Goal: Obtain resource: Download file/media

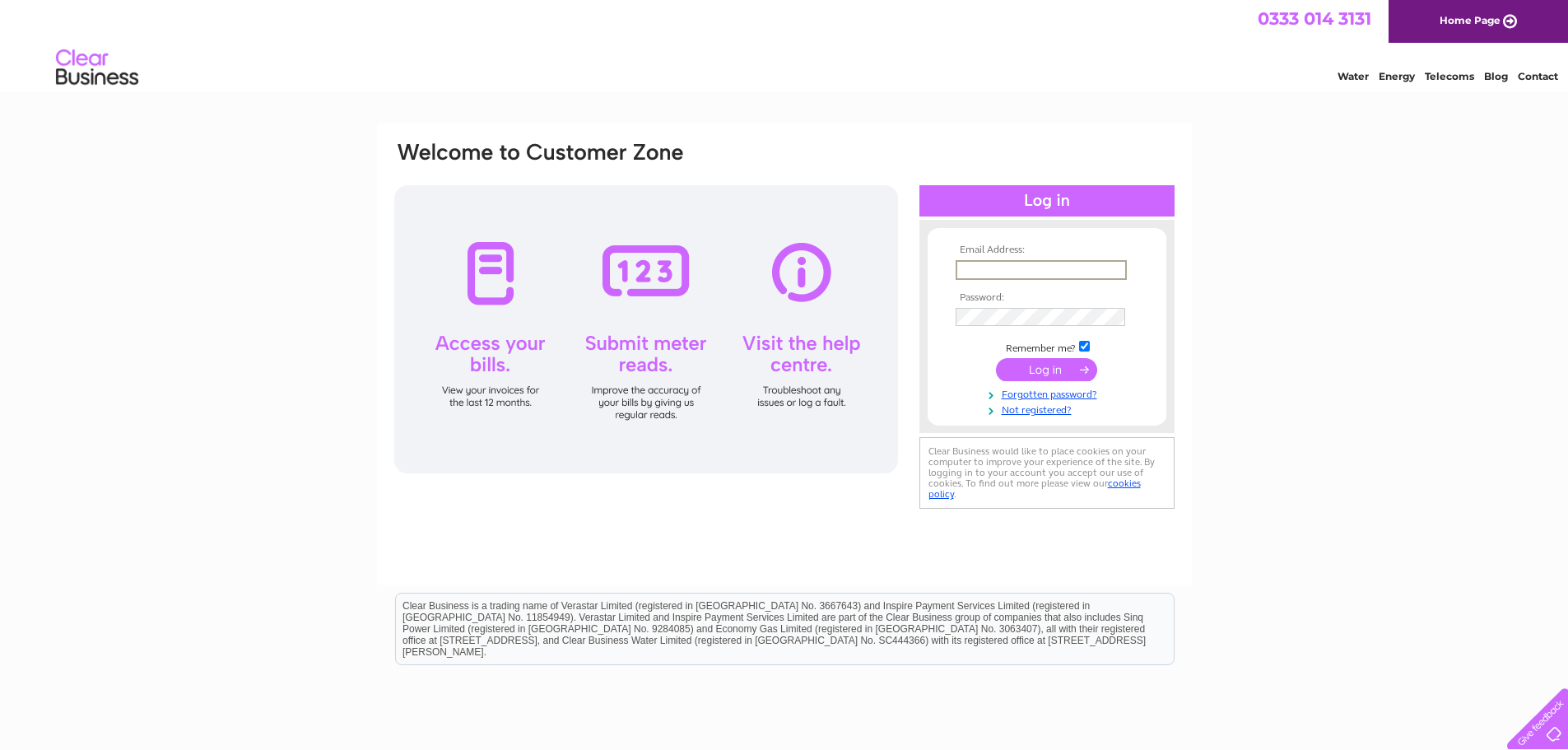
click at [983, 269] on input "text" at bounding box center [1040, 270] width 171 height 20
type input "karen.freeburn@kelvincontrols.co.uk"
click at [1004, 305] on td at bounding box center [1047, 317] width 191 height 26
click at [995, 358] on input "submit" at bounding box center [1046, 369] width 101 height 23
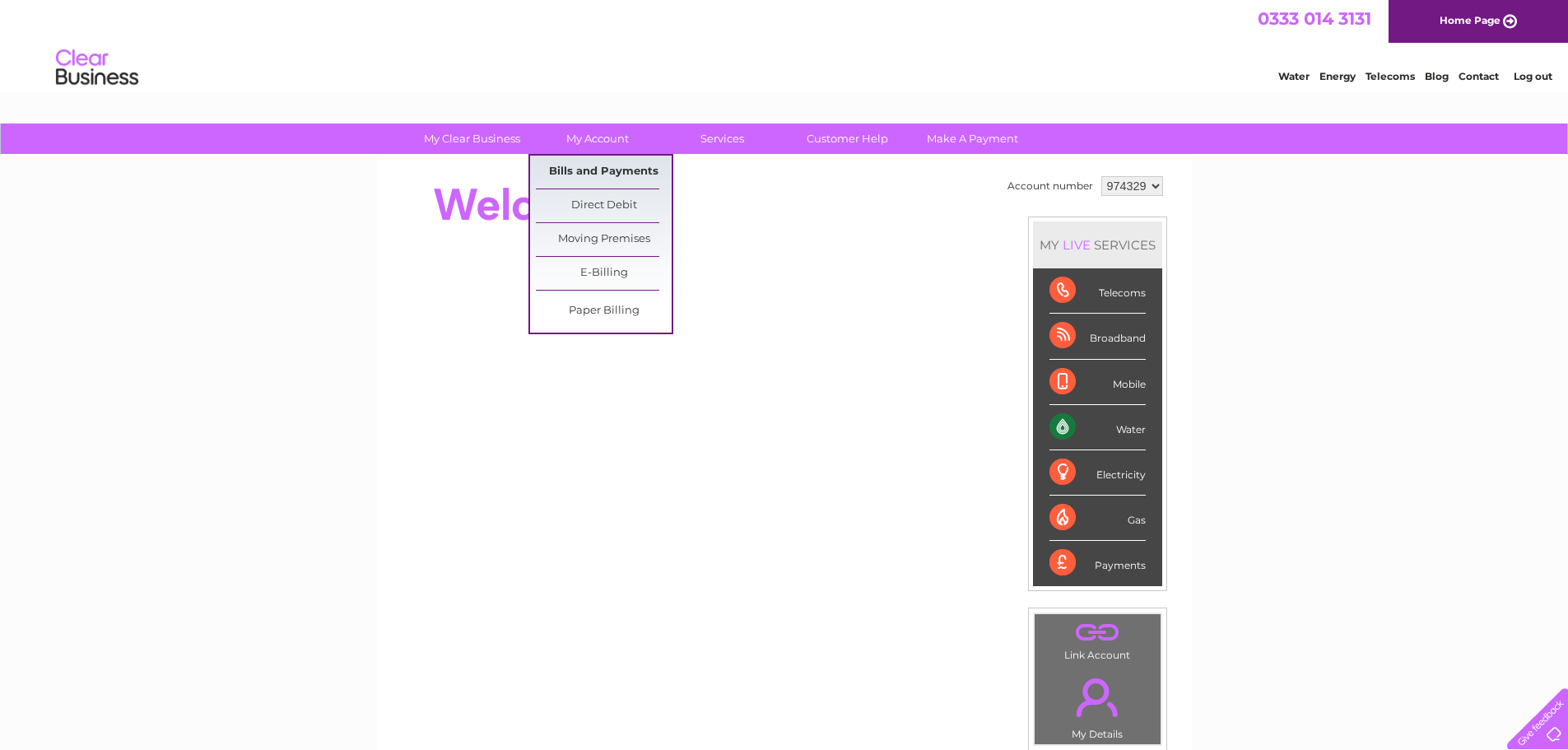
click at [580, 171] on link "Bills and Payments" at bounding box center [604, 172] width 136 height 33
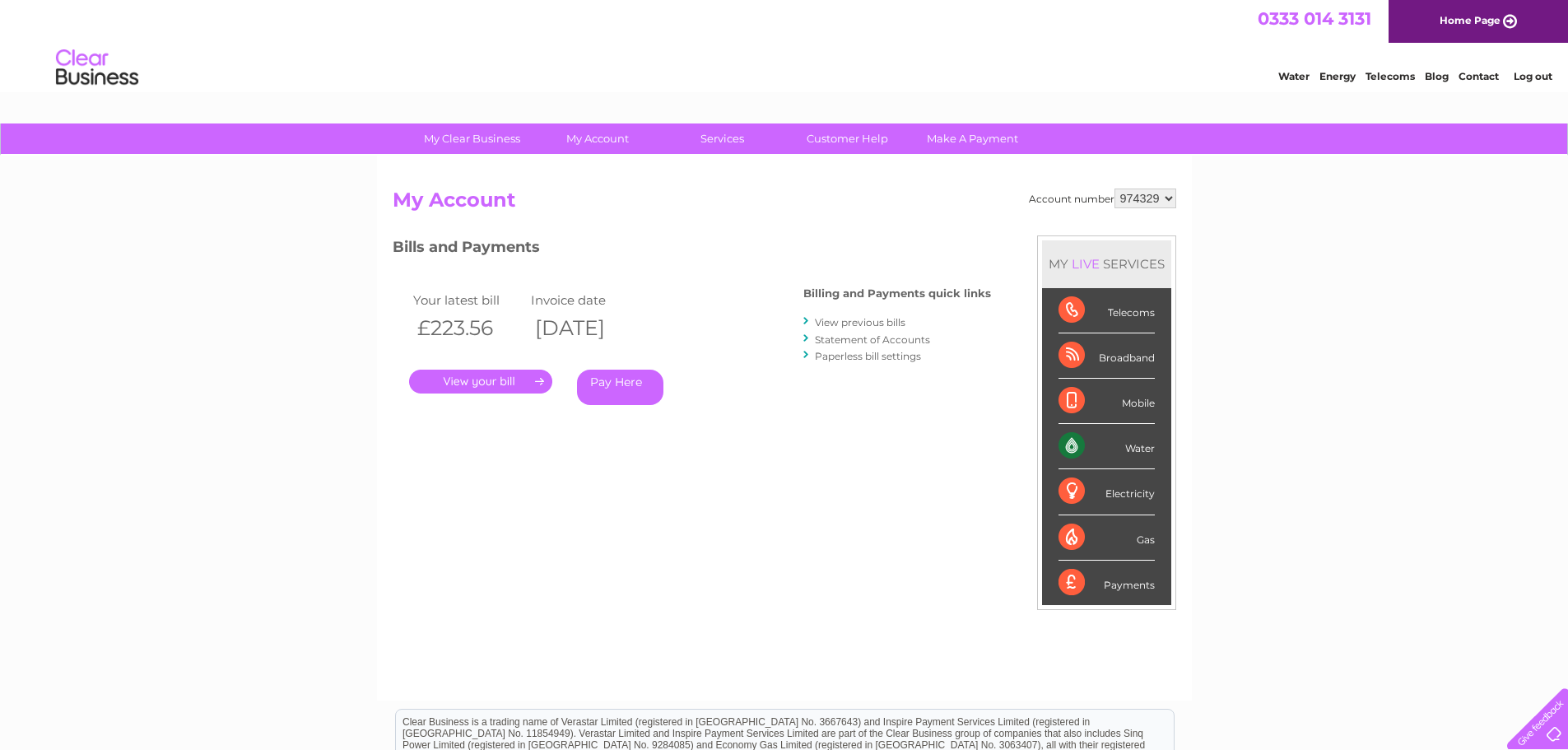
click at [480, 381] on link "." at bounding box center [480, 382] width 143 height 24
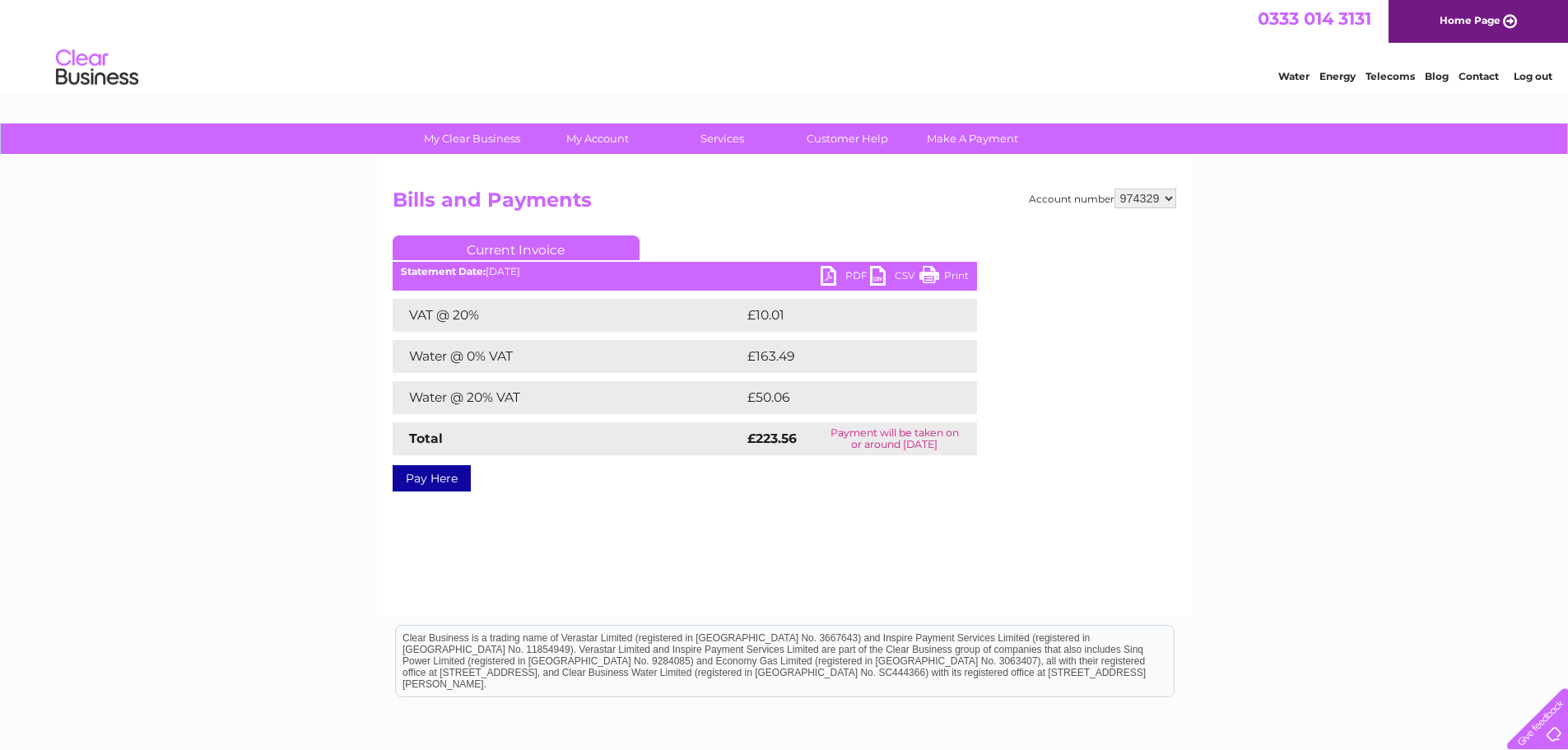
click at [829, 282] on link "PDF" at bounding box center [845, 278] width 49 height 24
click at [1541, 78] on link "Log out" at bounding box center [1532, 77] width 38 height 13
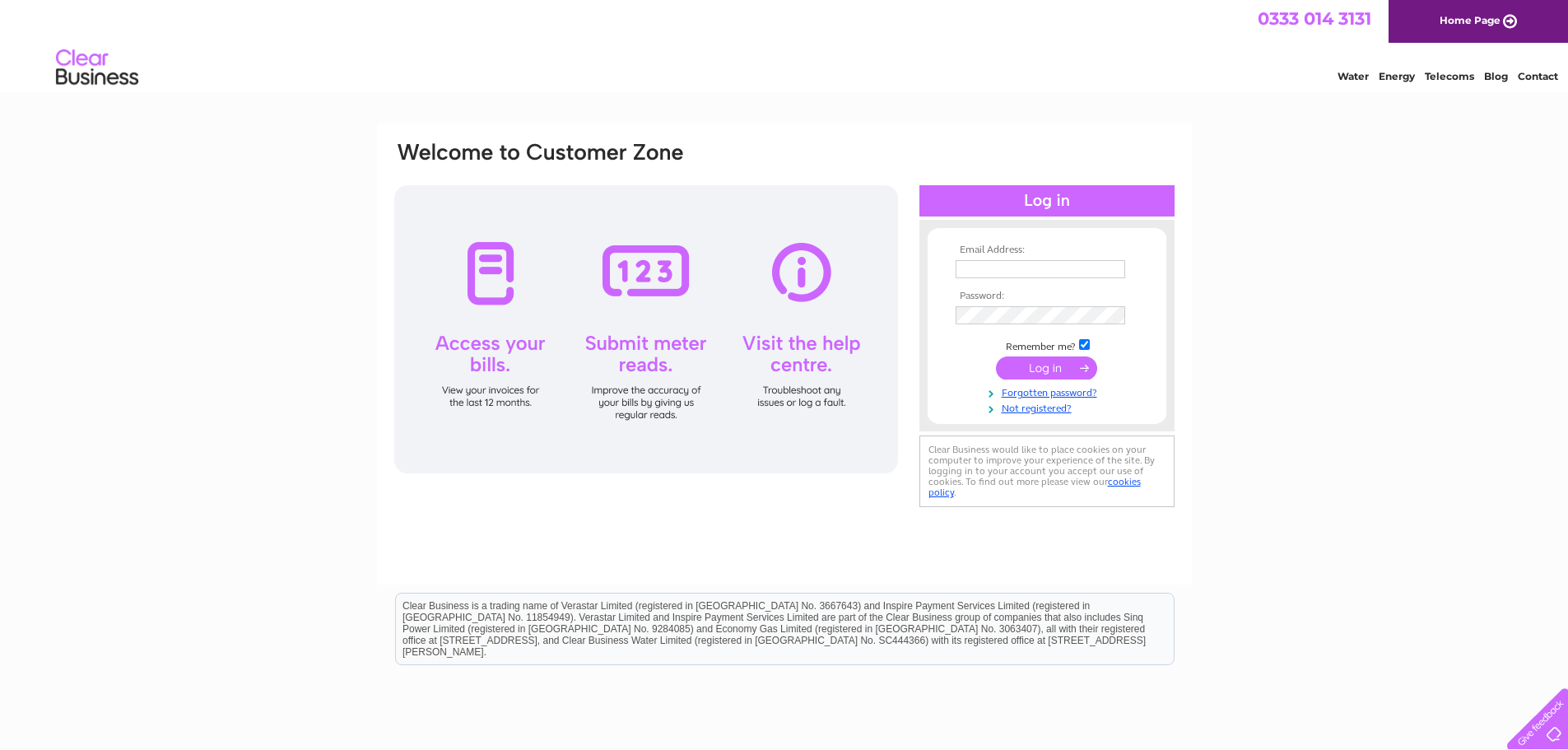
click at [1011, 269] on input "text" at bounding box center [1040, 269] width 170 height 18
type input "karen.freeburn@kelvincontrols.co.uk"
click at [995, 358] on input "submit" at bounding box center [1046, 369] width 101 height 23
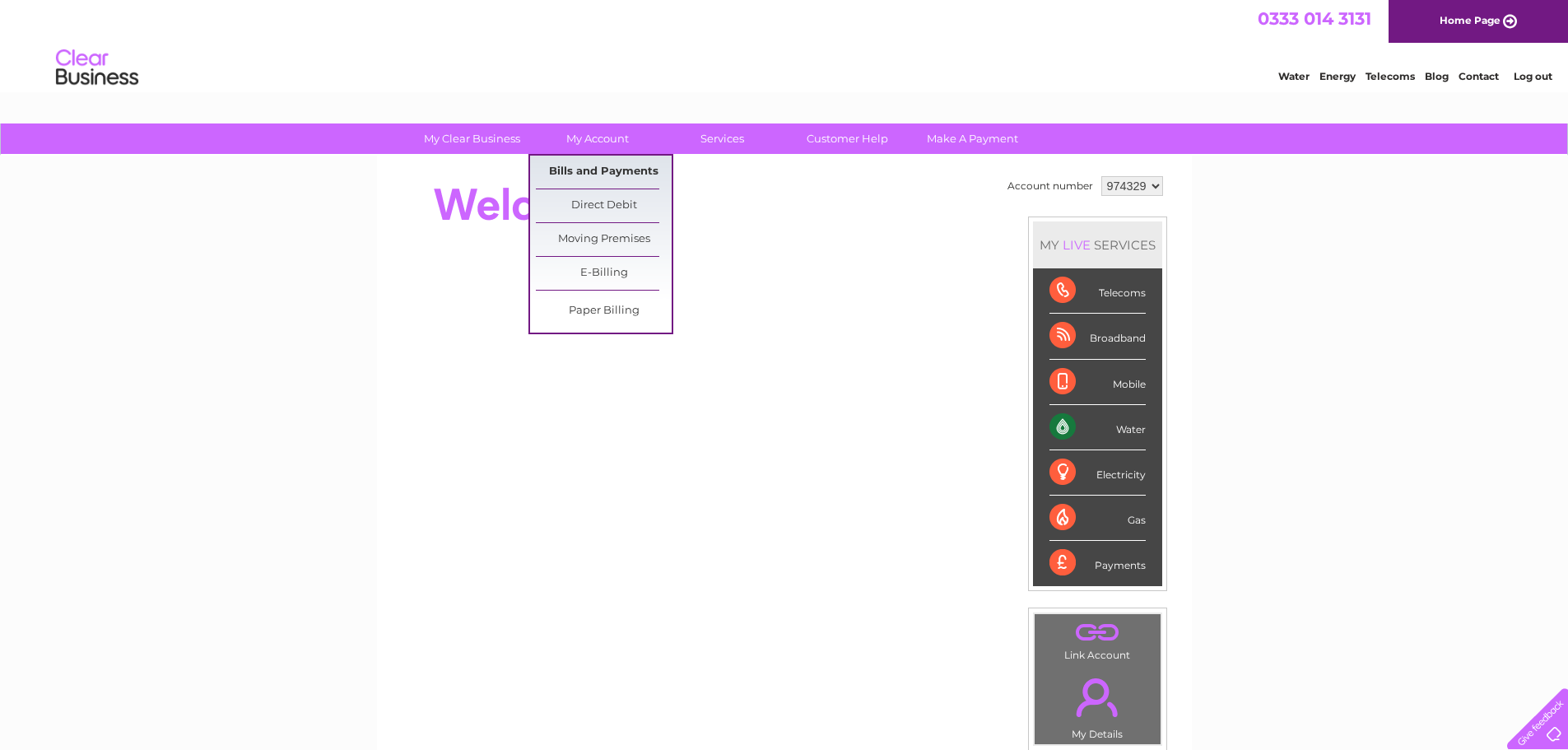
click at [603, 173] on link "Bills and Payments" at bounding box center [604, 172] width 136 height 33
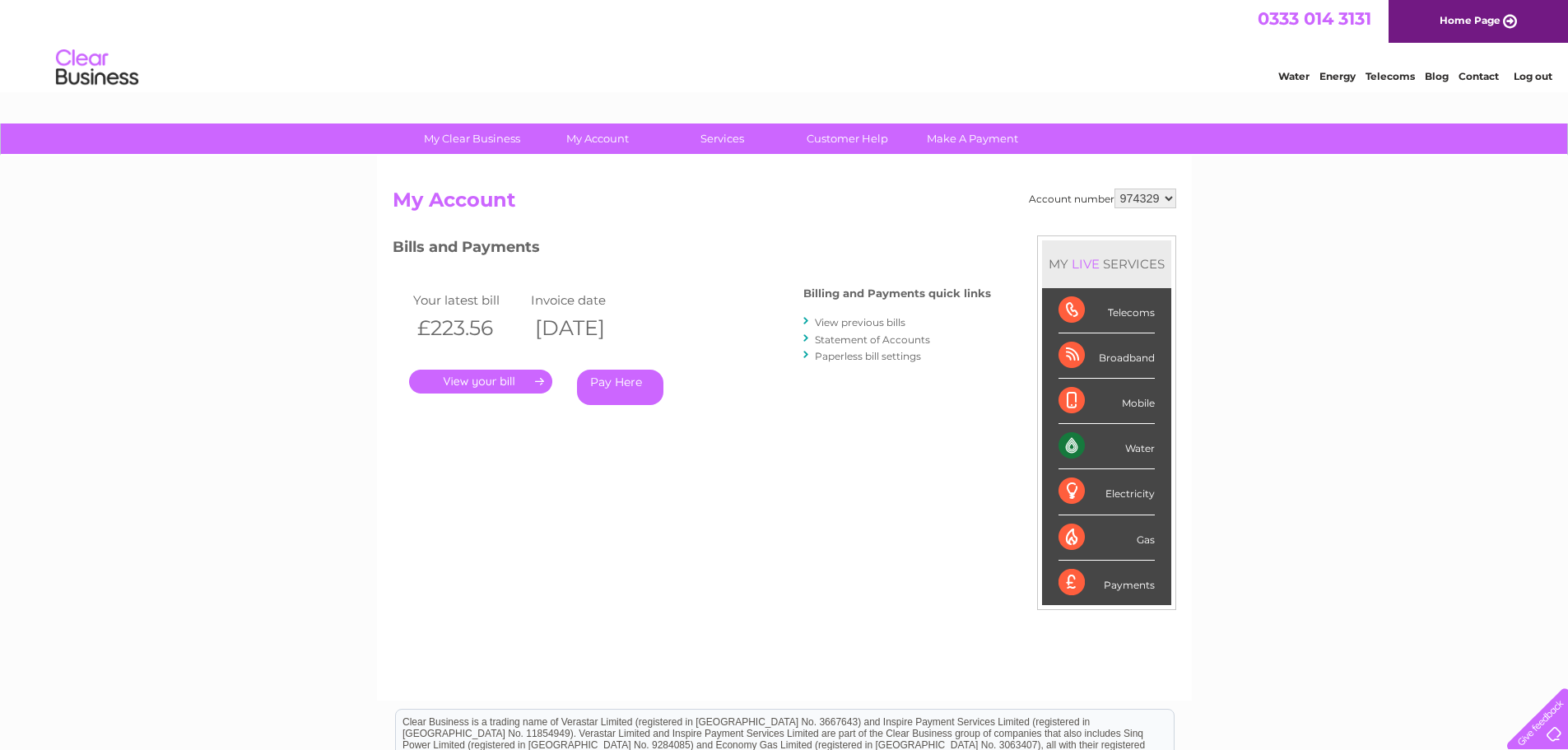
click at [476, 383] on link "." at bounding box center [480, 382] width 143 height 24
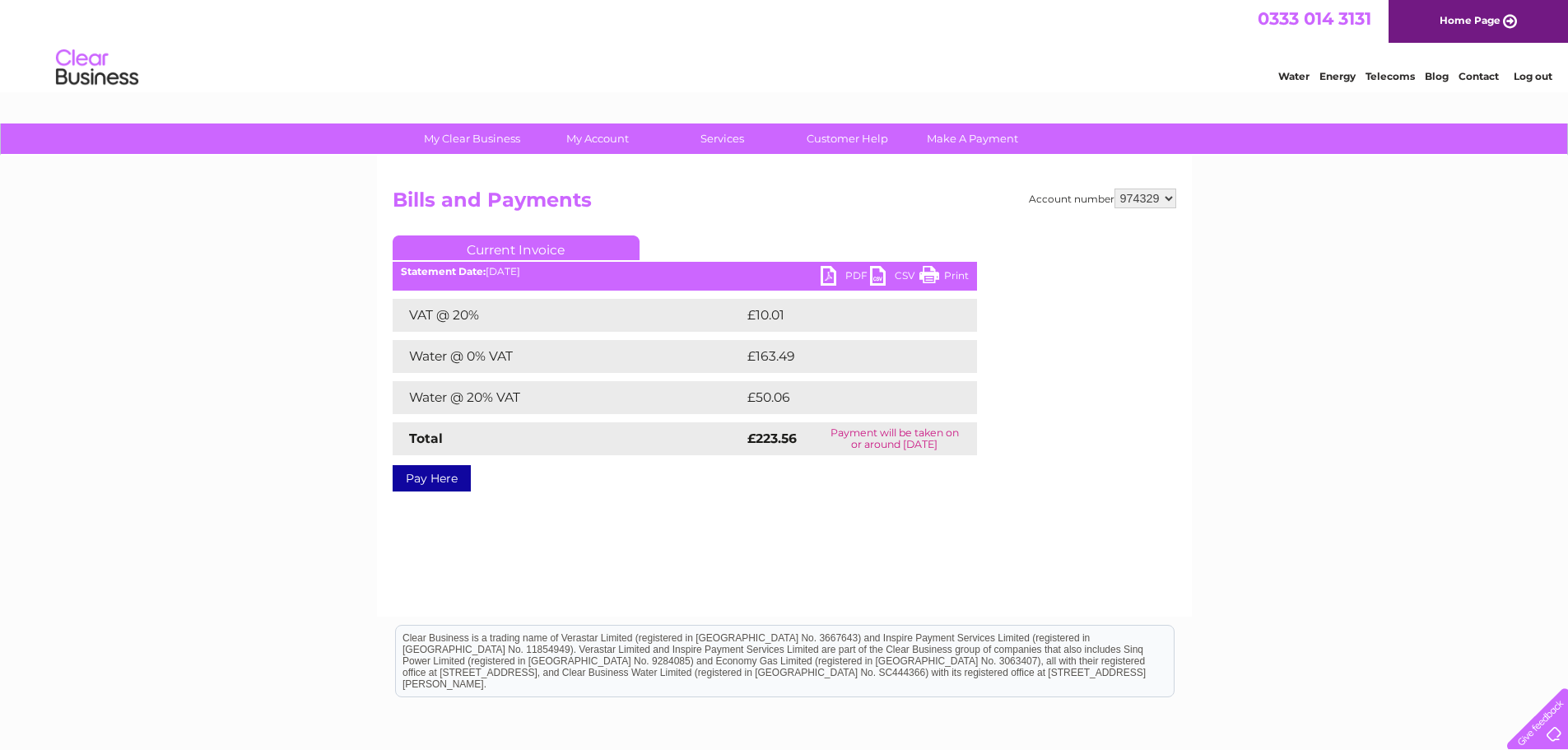
click at [848, 278] on link "PDF" at bounding box center [845, 278] width 49 height 24
click at [1552, 75] on link "Log out" at bounding box center [1532, 77] width 38 height 13
